Goal: Register for event/course

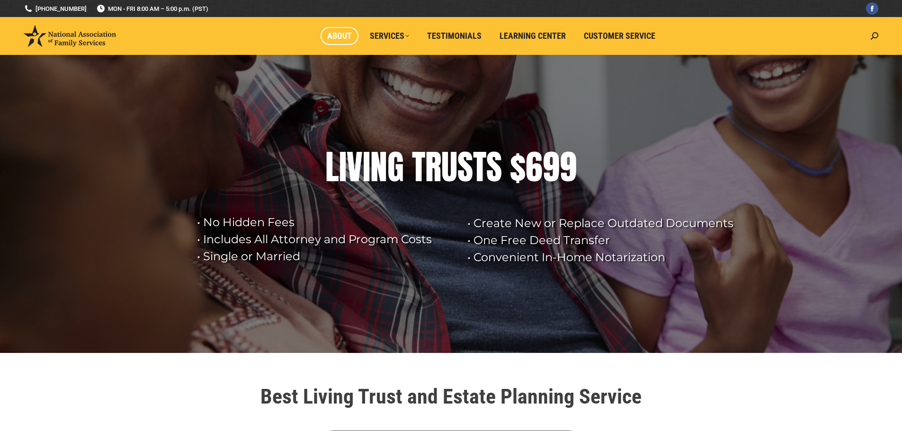
click at [349, 39] on span "About" at bounding box center [339, 36] width 25 height 10
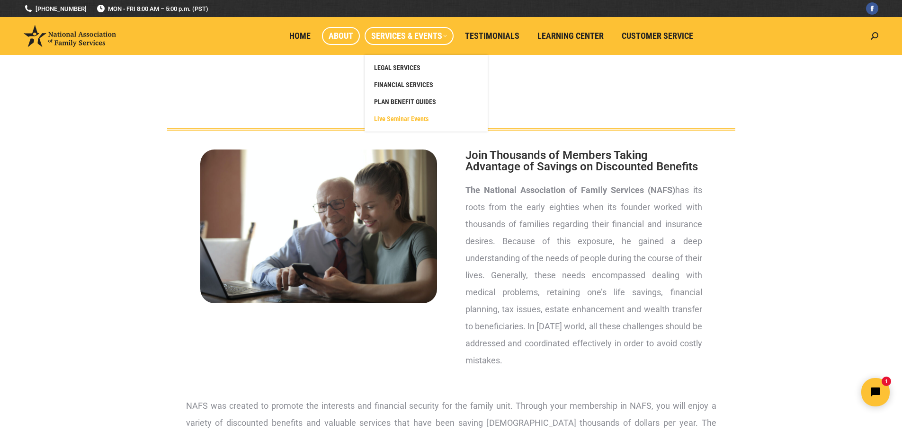
click at [414, 116] on span "Live Seminar Events" at bounding box center [401, 119] width 54 height 9
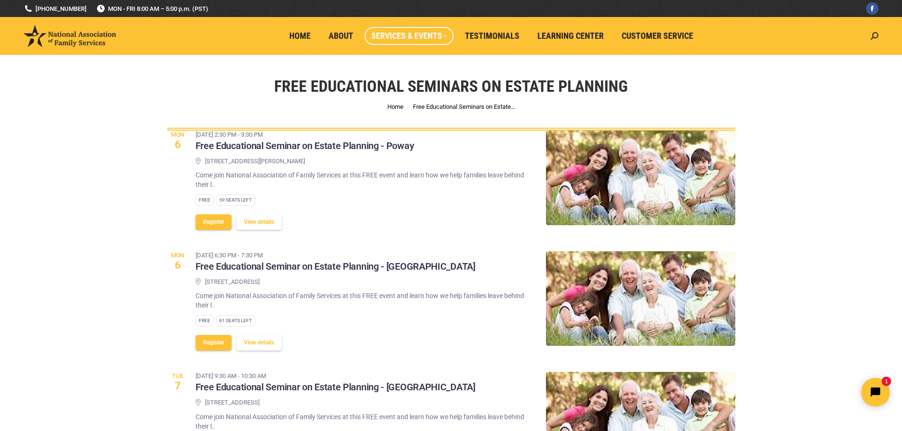
click at [250, 221] on button "View details" at bounding box center [258, 222] width 45 height 16
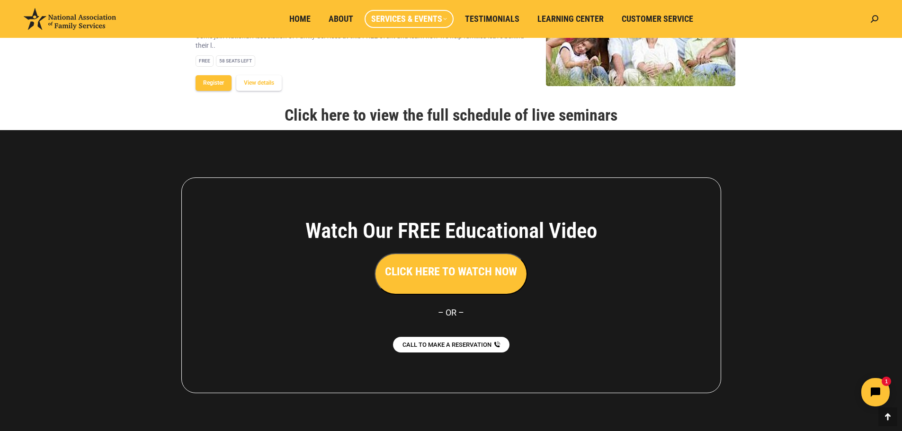
scroll to position [1294, 0]
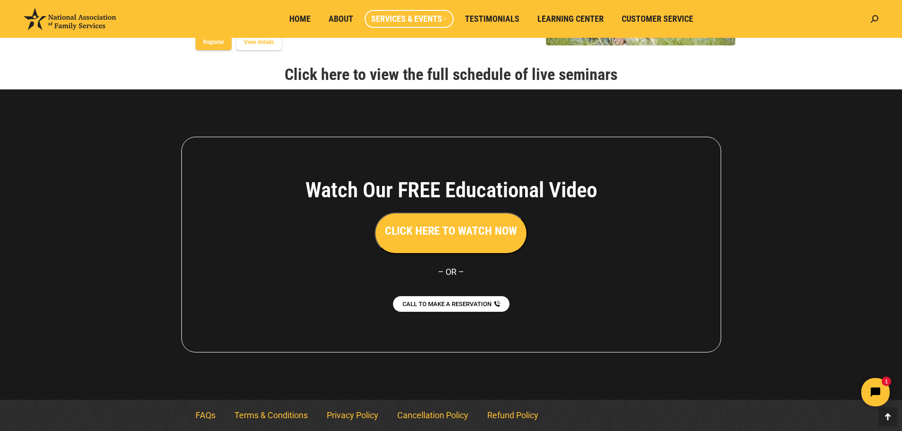
click at [466, 70] on link "Click here to view the full schedule of live seminars" at bounding box center [451, 74] width 333 height 19
